Goal: Task Accomplishment & Management: Complete application form

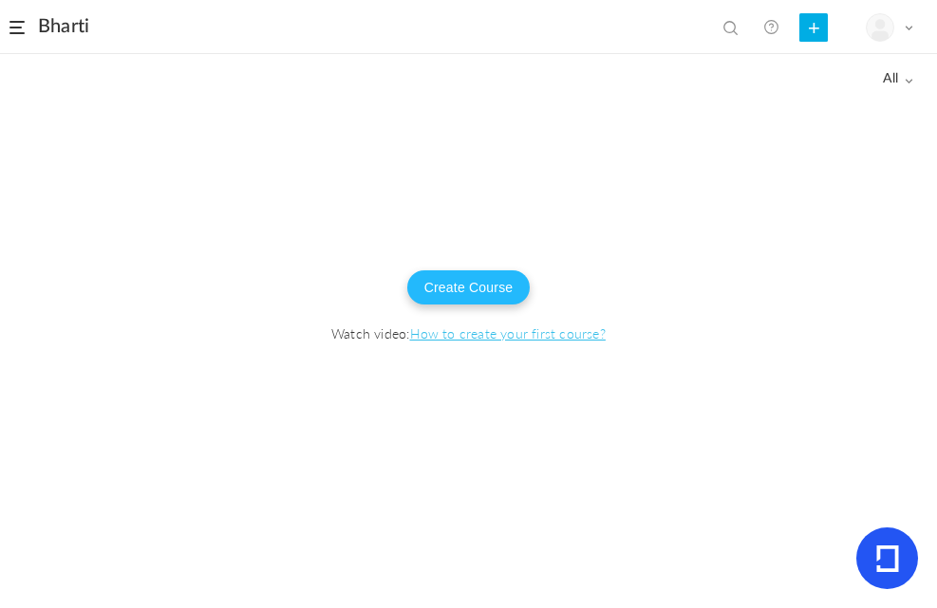
click at [478, 292] on button "Create Course" at bounding box center [468, 287] width 123 height 34
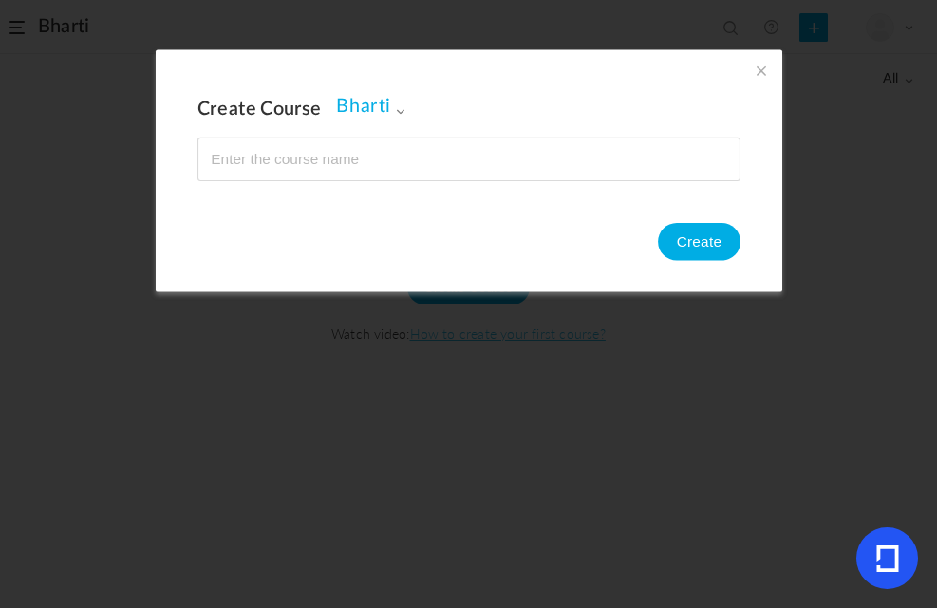
click at [338, 172] on input "name" at bounding box center [468, 160] width 541 height 42
click at [696, 224] on button "Create" at bounding box center [698, 242] width 83 height 38
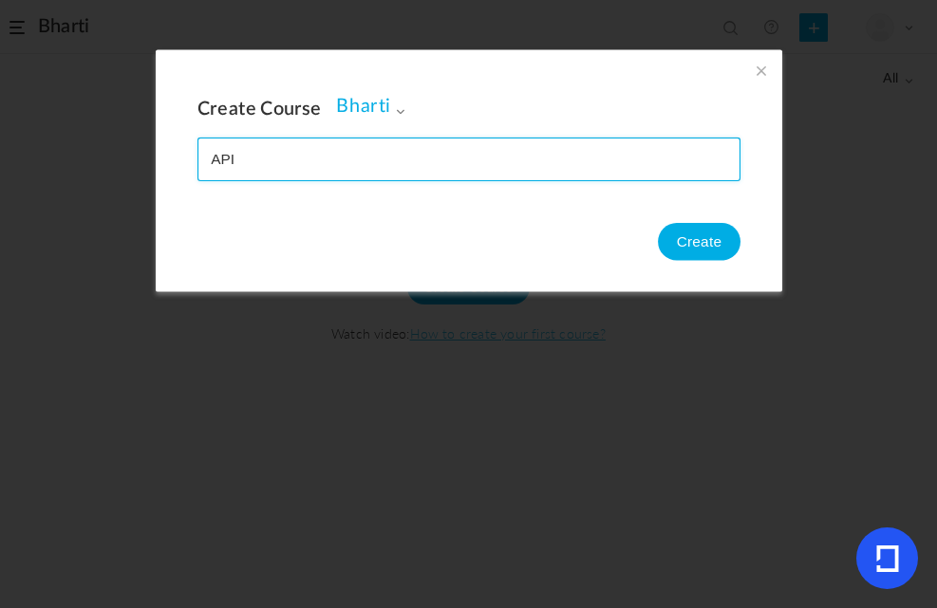
click at [268, 159] on input "name" at bounding box center [468, 160] width 541 height 42
type input "API testing"
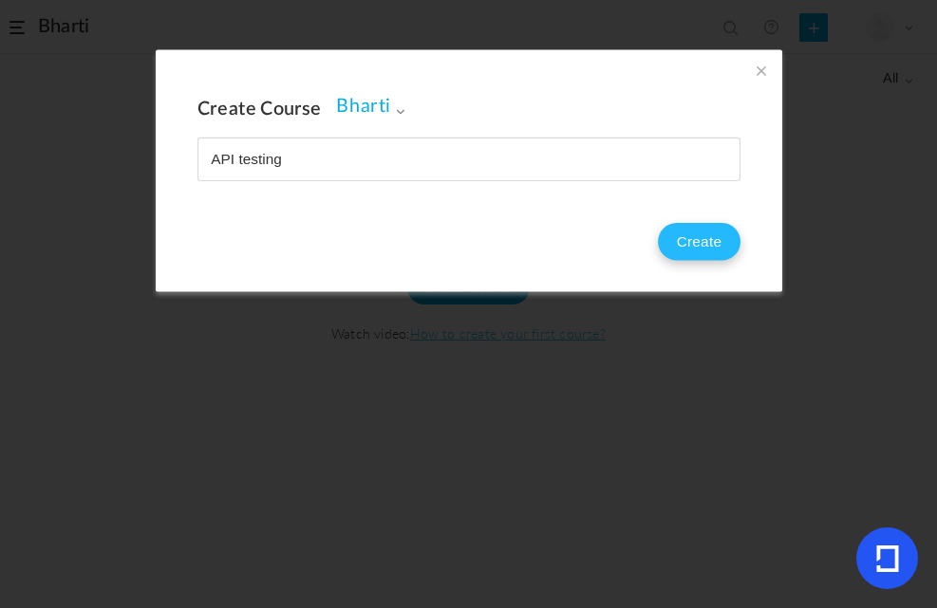
click at [669, 239] on button "Create" at bounding box center [698, 242] width 83 height 38
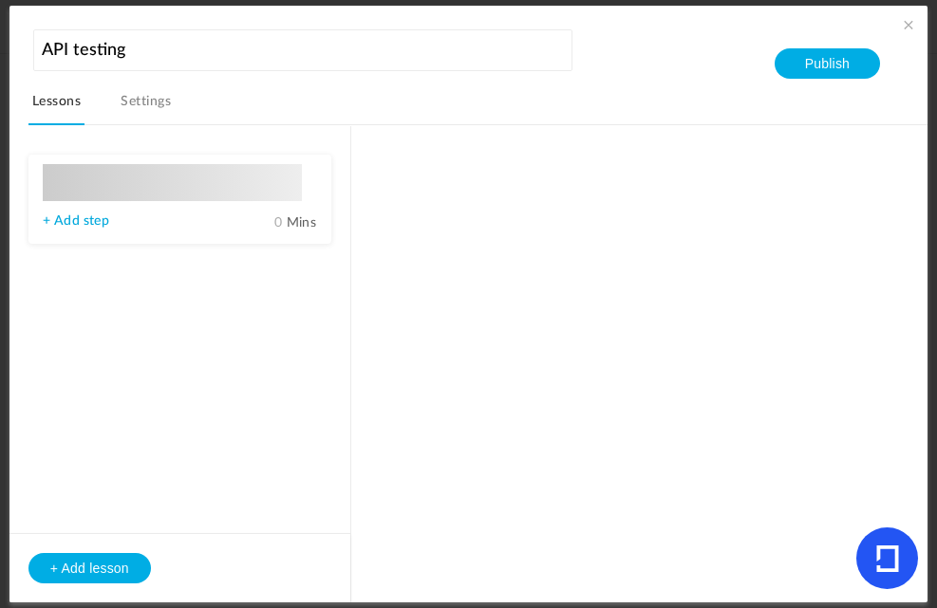
type input "Lesson 1"
type input "0"
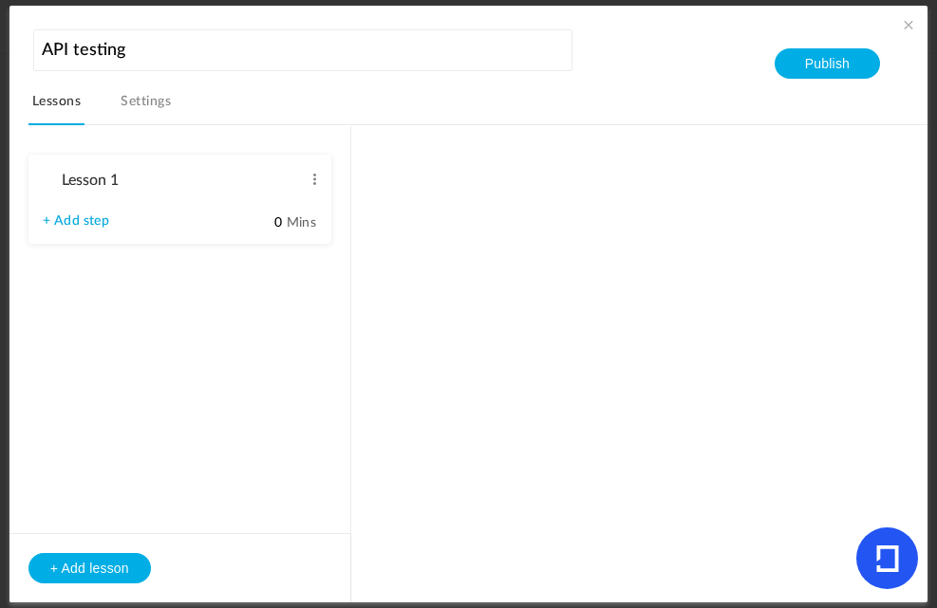
type input "Step 1"
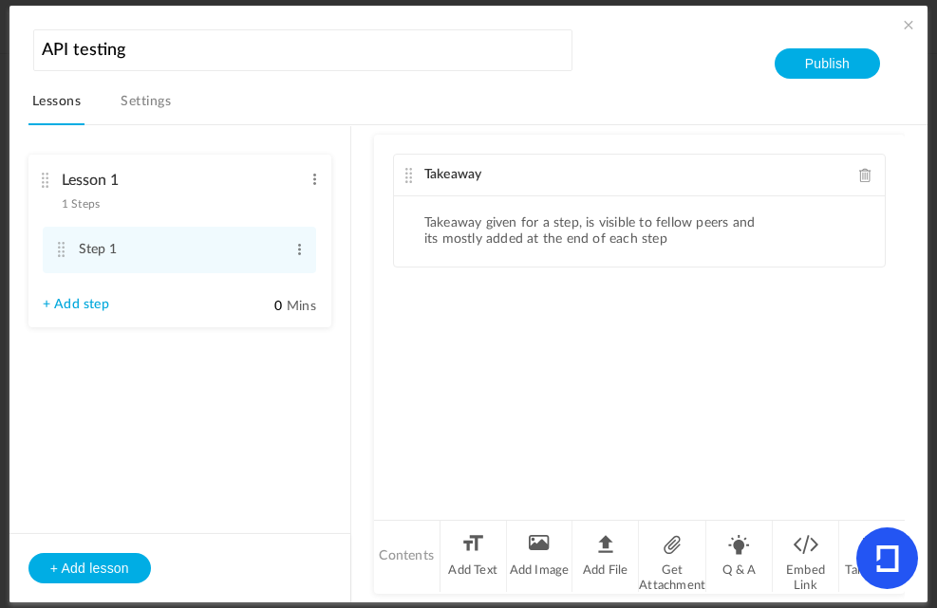
click at [94, 306] on link "+ Add step" at bounding box center [76, 305] width 66 height 16
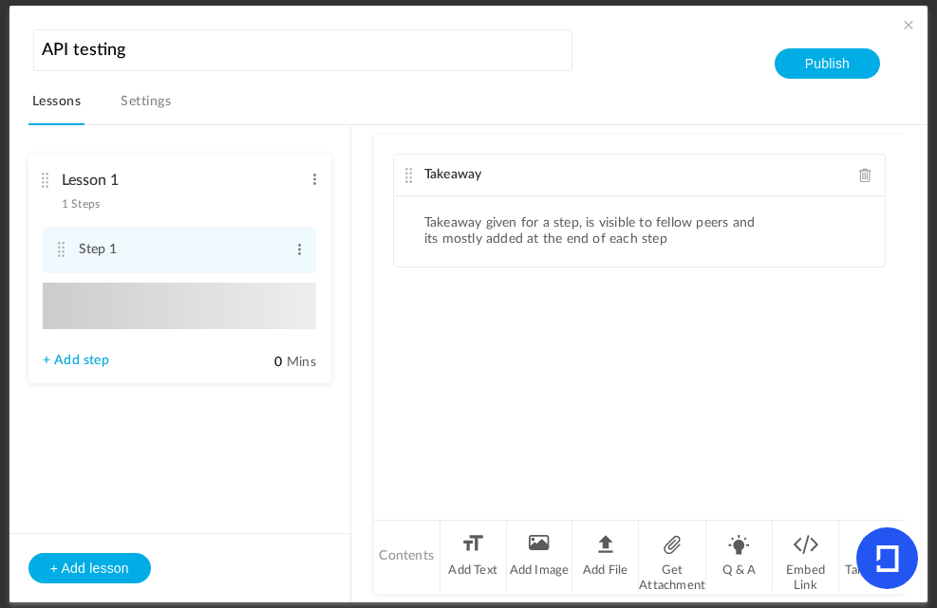
type input "Step 2"
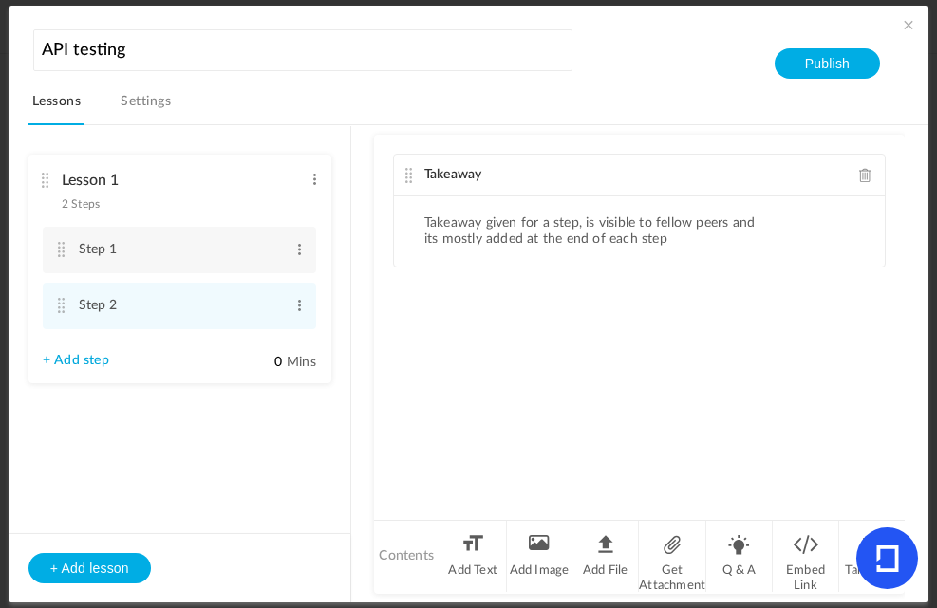
click at [95, 363] on link "+ Add step" at bounding box center [76, 361] width 66 height 16
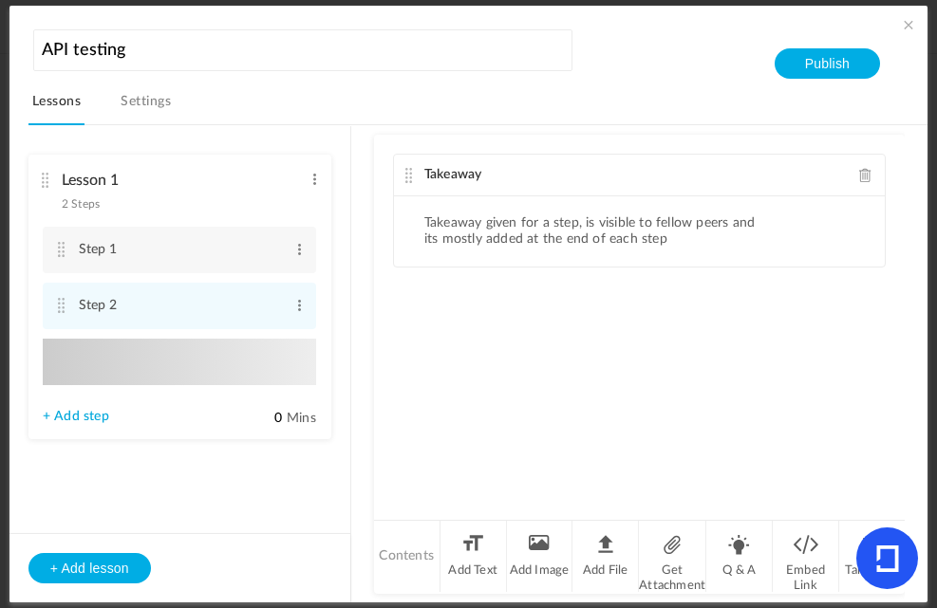
type input "Step 3"
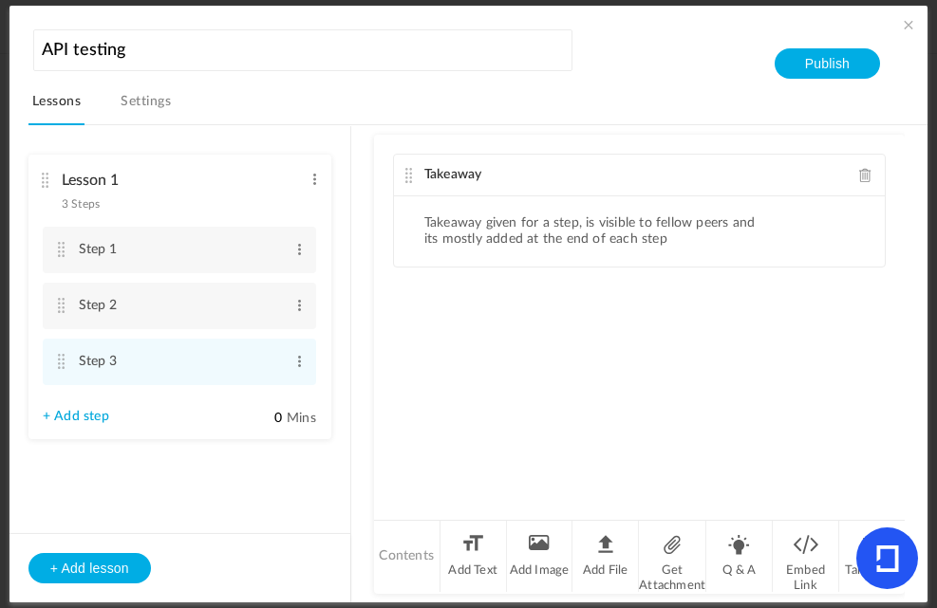
click at [91, 420] on link "+ Add step" at bounding box center [76, 417] width 66 height 16
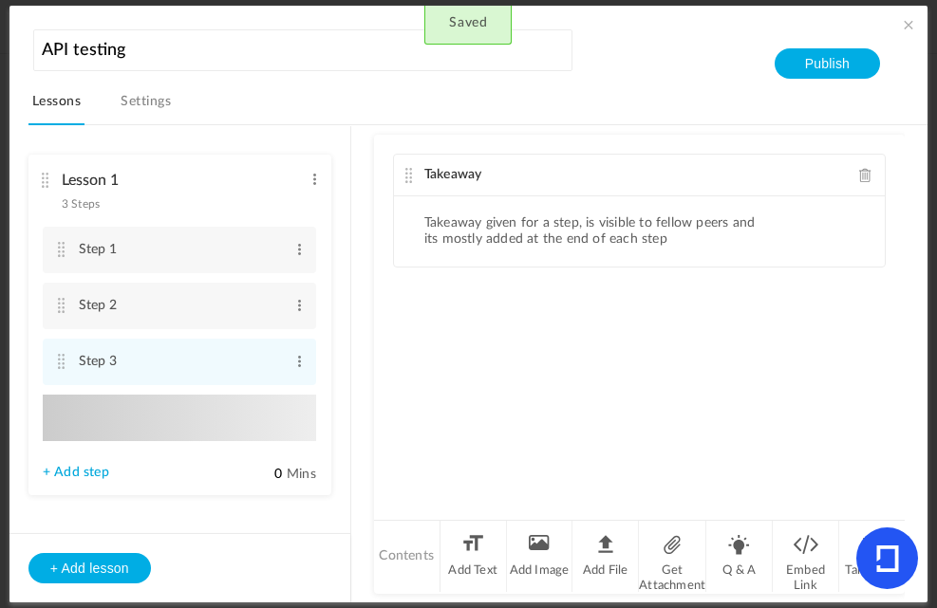
type input "Step 4"
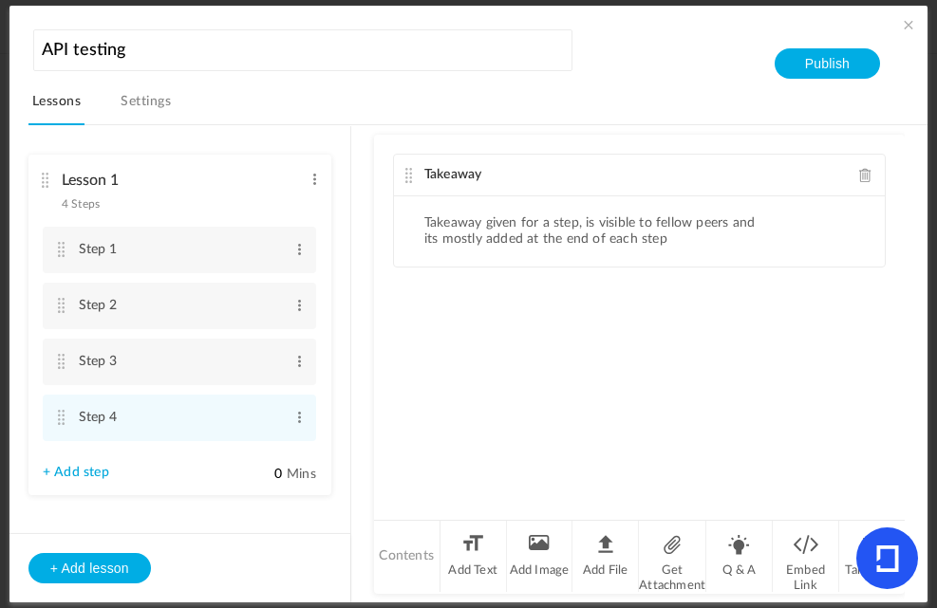
click at [87, 471] on link "+ Add step" at bounding box center [76, 473] width 66 height 16
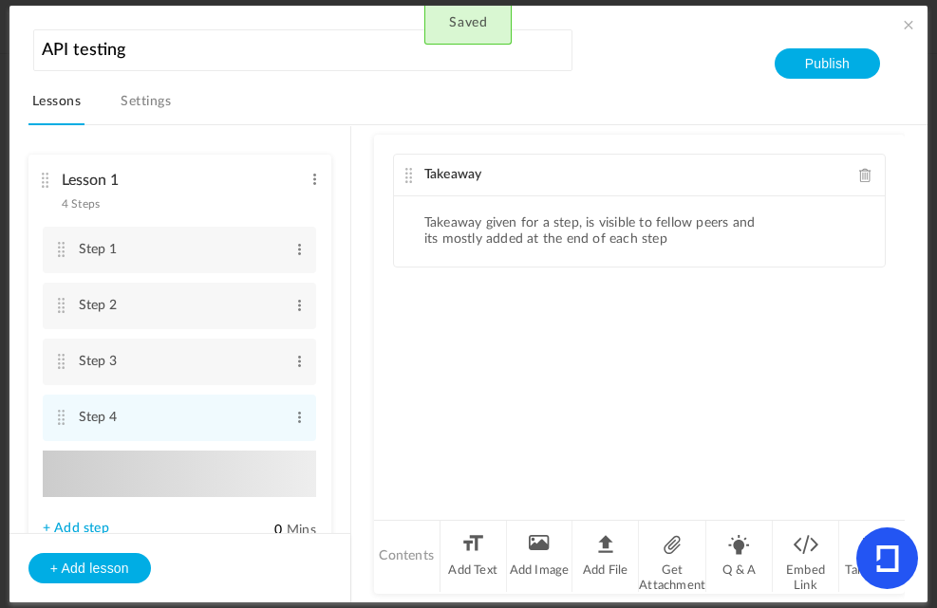
type input "Step 5"
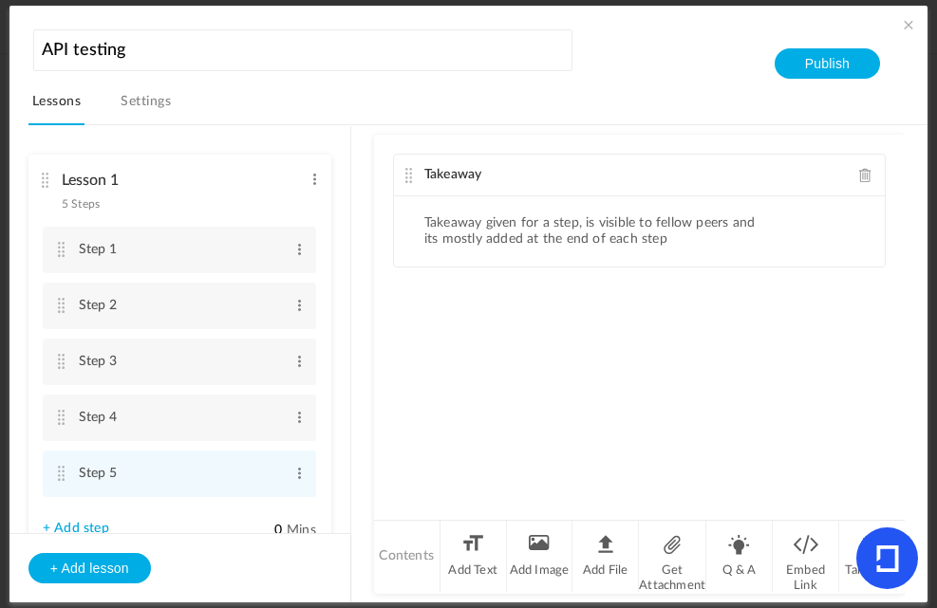
click at [86, 529] on link "+ Add step" at bounding box center [76, 529] width 66 height 16
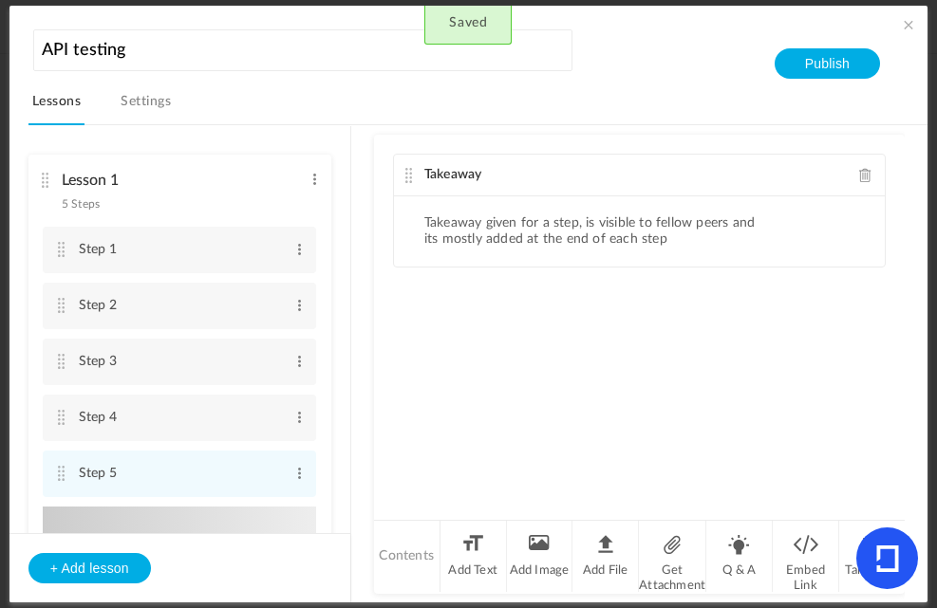
type input "Step 6"
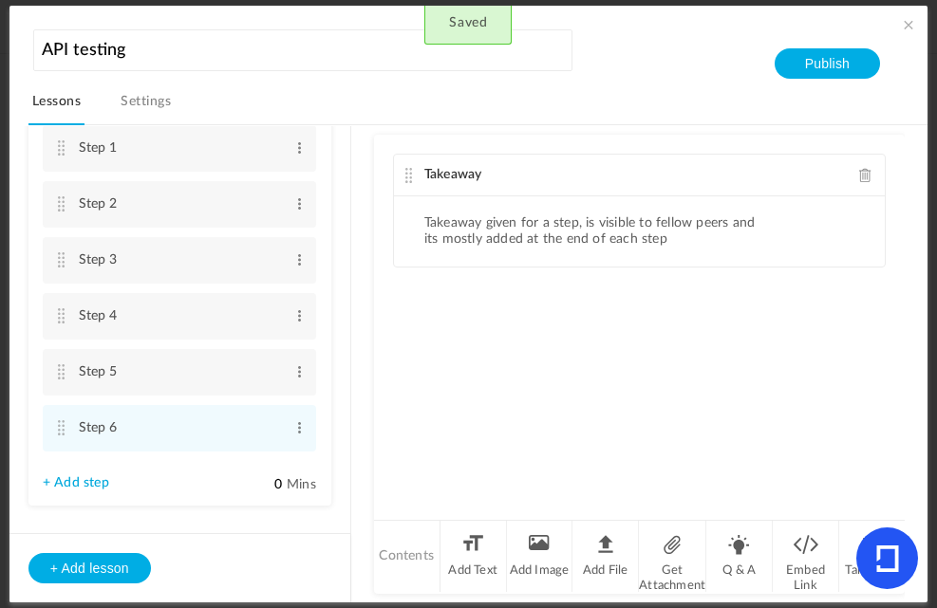
scroll to position [131, 0]
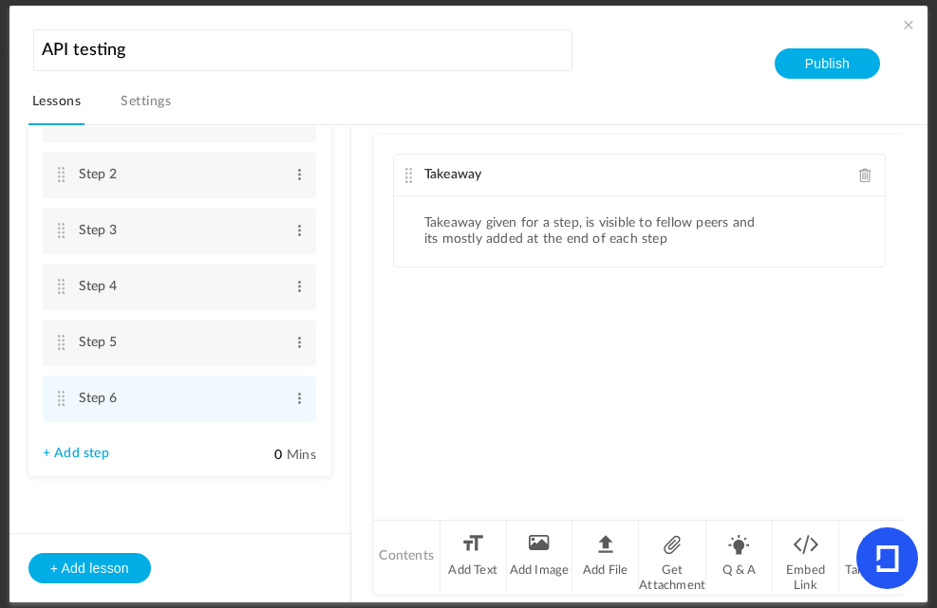
click at [90, 453] on link "+ Add step" at bounding box center [76, 454] width 66 height 16
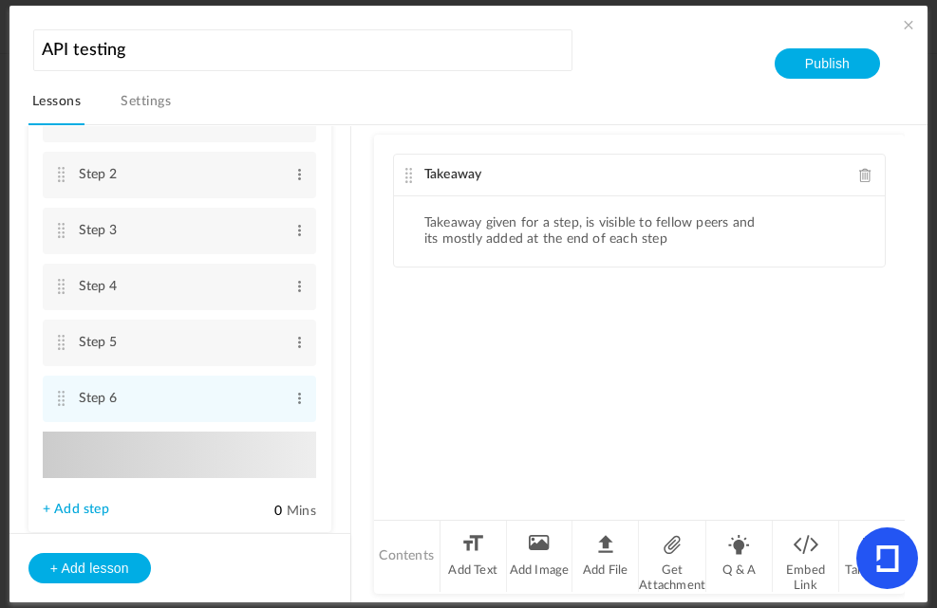
type input "Step 7"
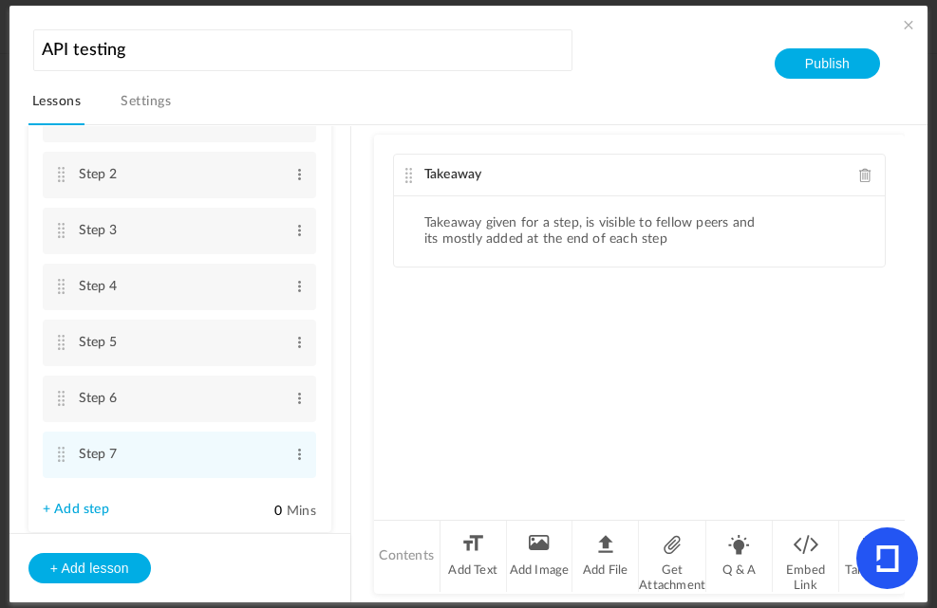
click at [89, 503] on link "+ Add step" at bounding box center [76, 510] width 66 height 16
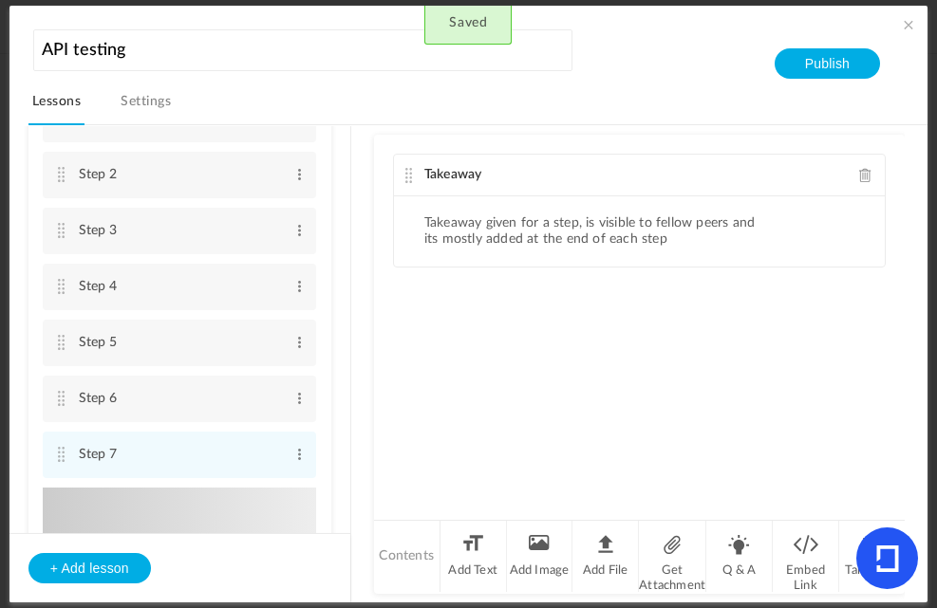
type input "Step 8"
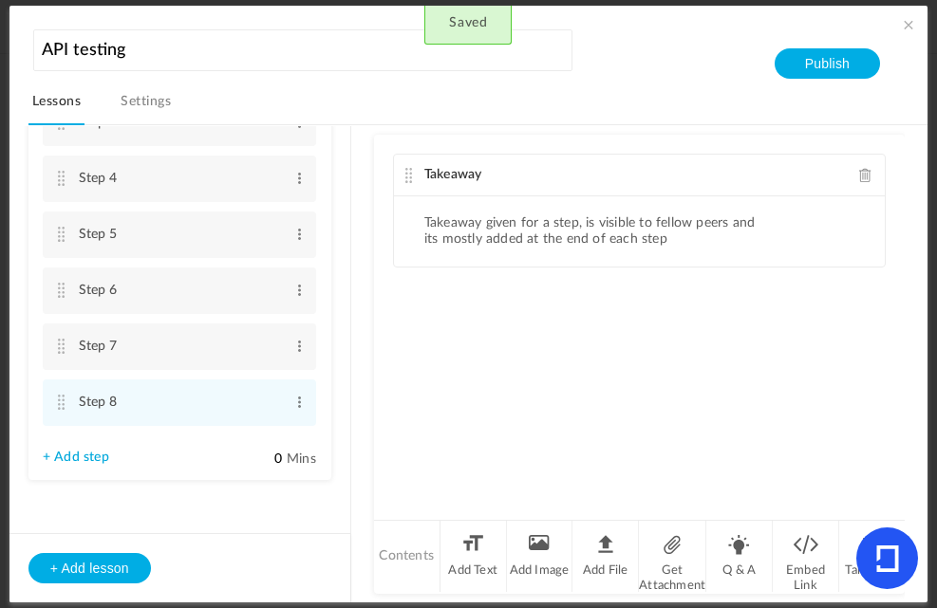
scroll to position [243, 0]
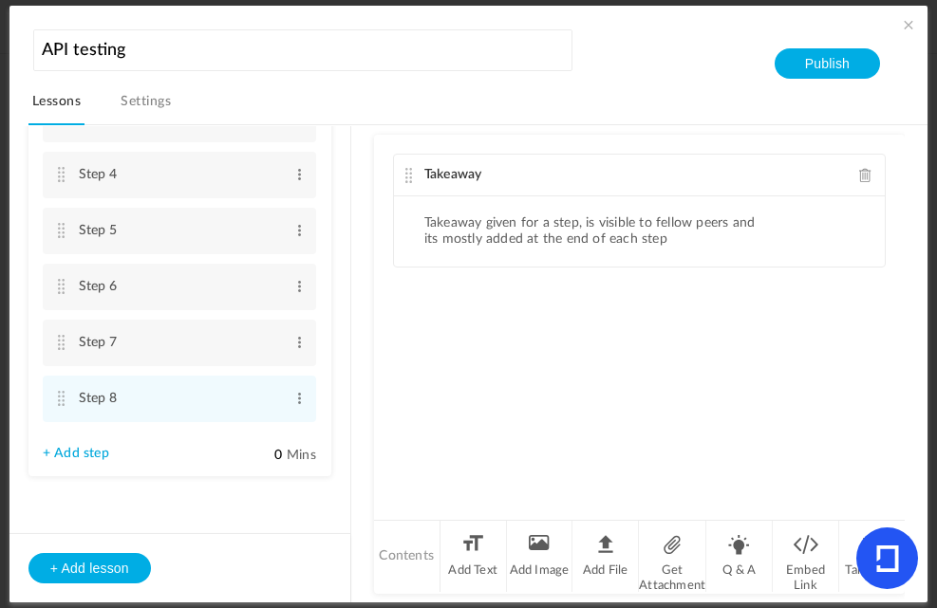
click at [160, 105] on link "Settings" at bounding box center [146, 107] width 58 height 36
